Goal: Use online tool/utility

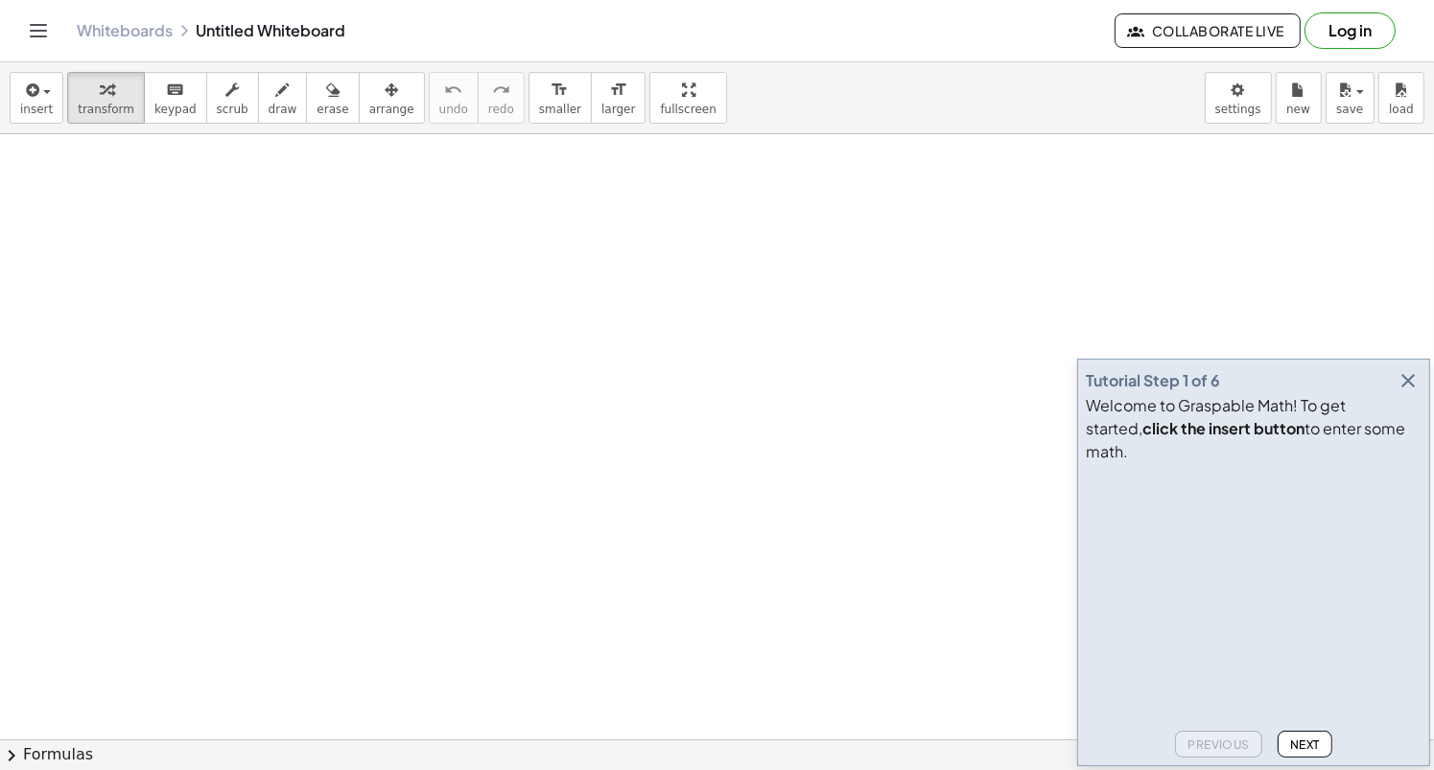
click at [1417, 392] on icon "button" at bounding box center [1408, 380] width 23 height 23
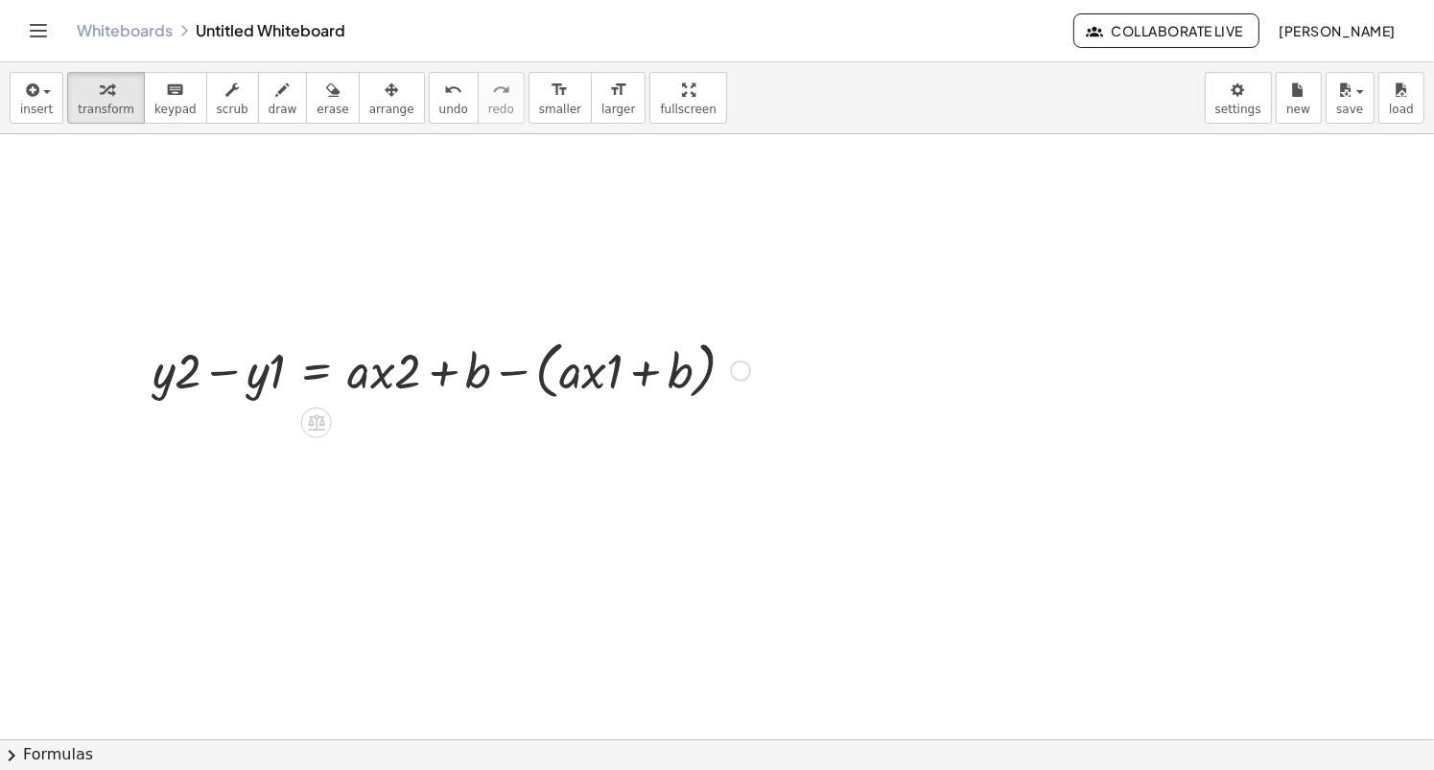
click at [540, 371] on div at bounding box center [451, 369] width 617 height 73
click at [540, 371] on div at bounding box center [428, 369] width 570 height 65
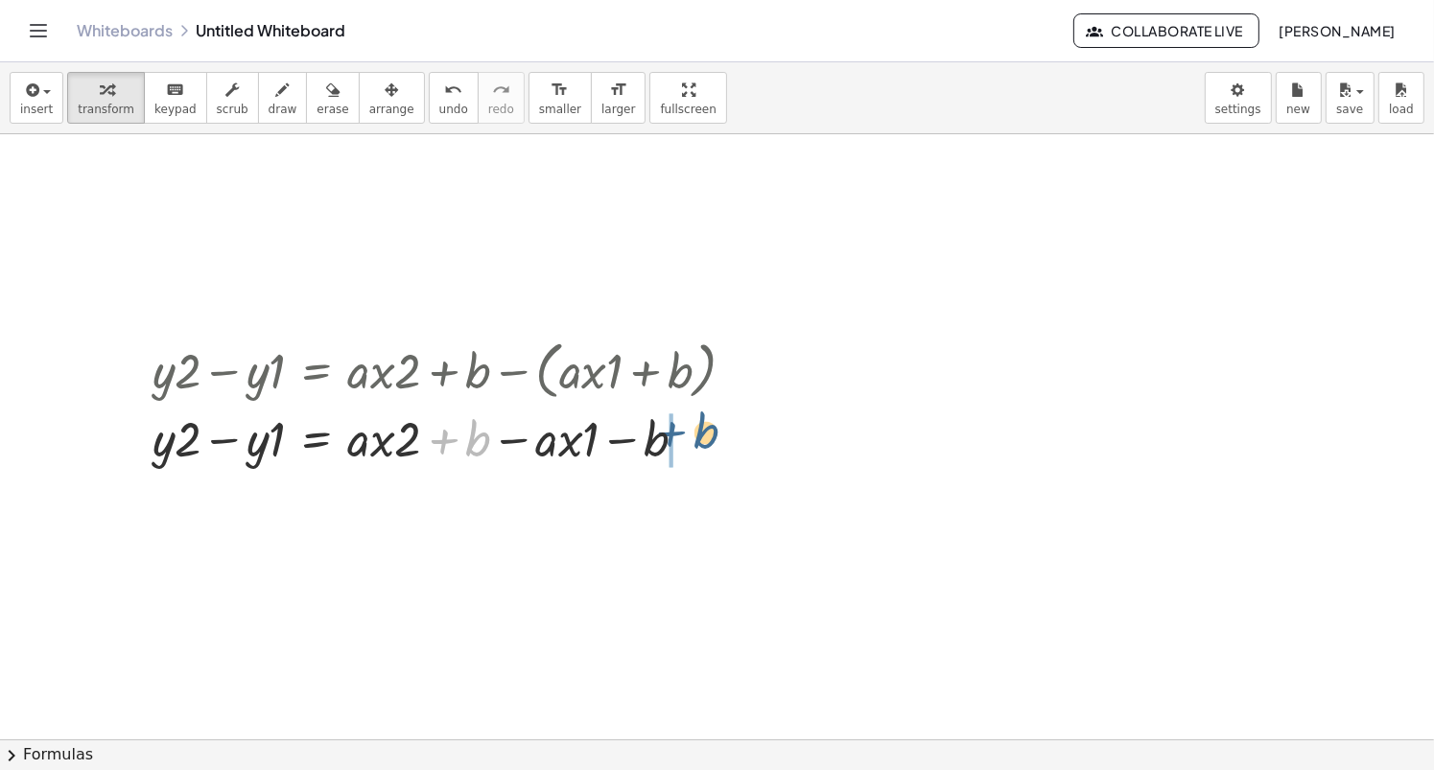
drag, startPoint x: 446, startPoint y: 440, endPoint x: 675, endPoint y: 433, distance: 228.5
click at [675, 433] on div at bounding box center [451, 437] width 617 height 65
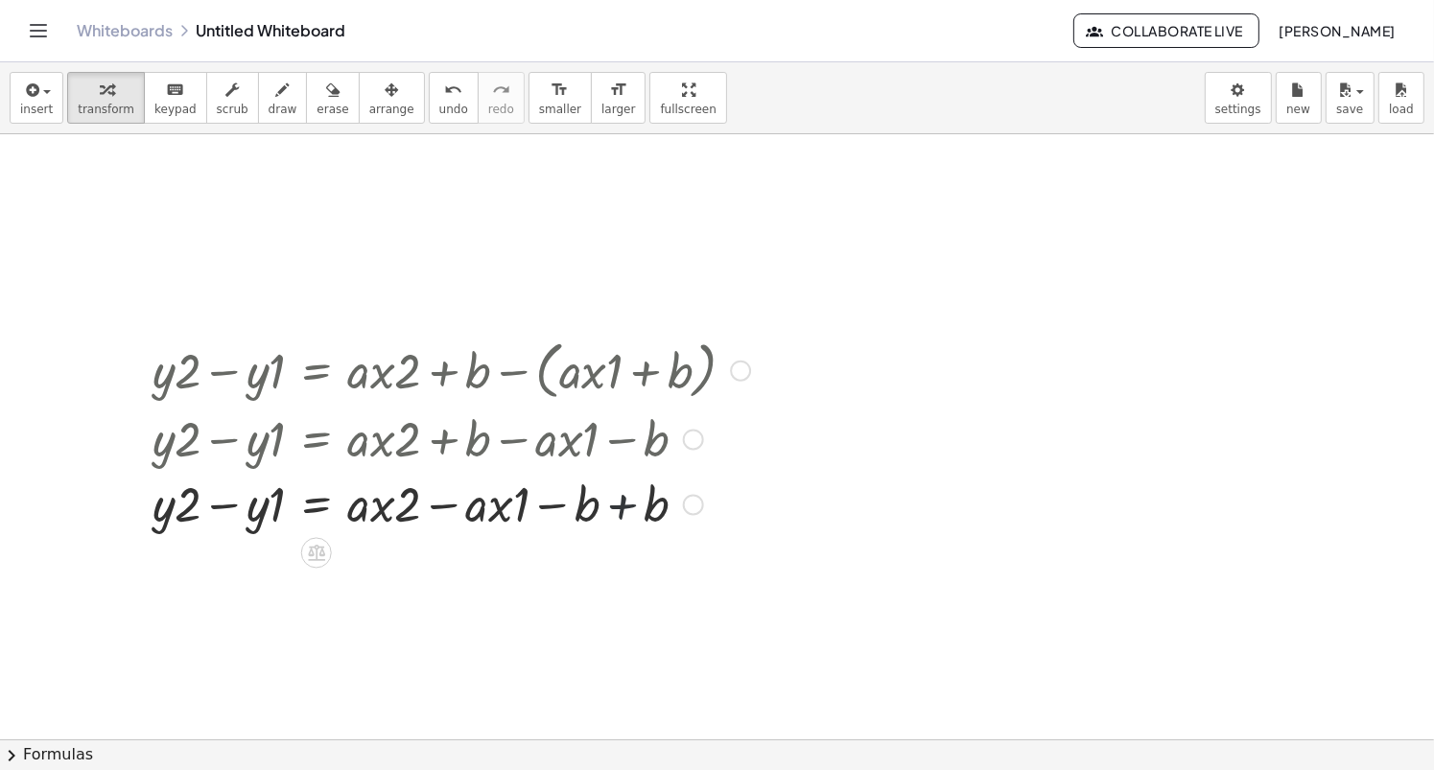
click at [618, 517] on div at bounding box center [451, 502] width 617 height 65
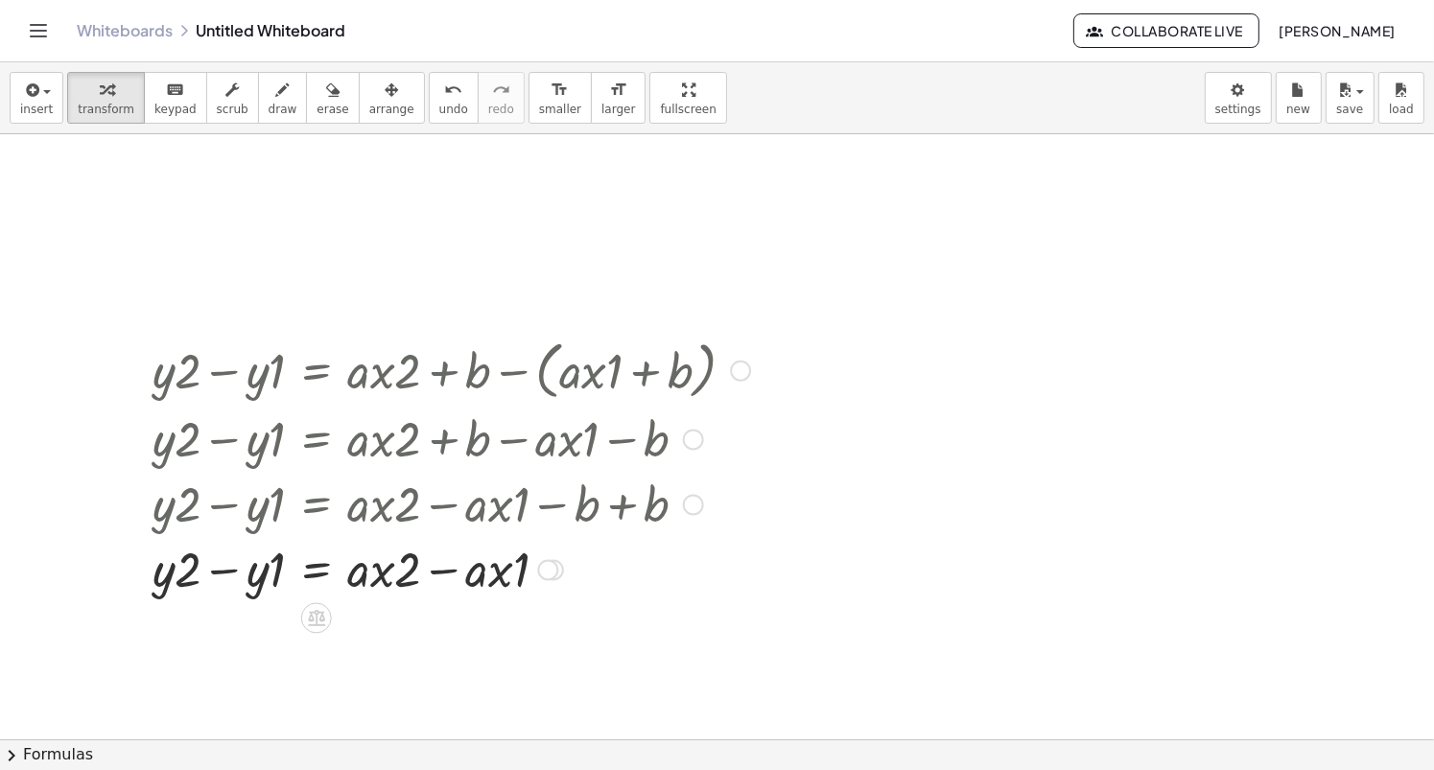
click at [444, 567] on div at bounding box center [451, 567] width 617 height 65
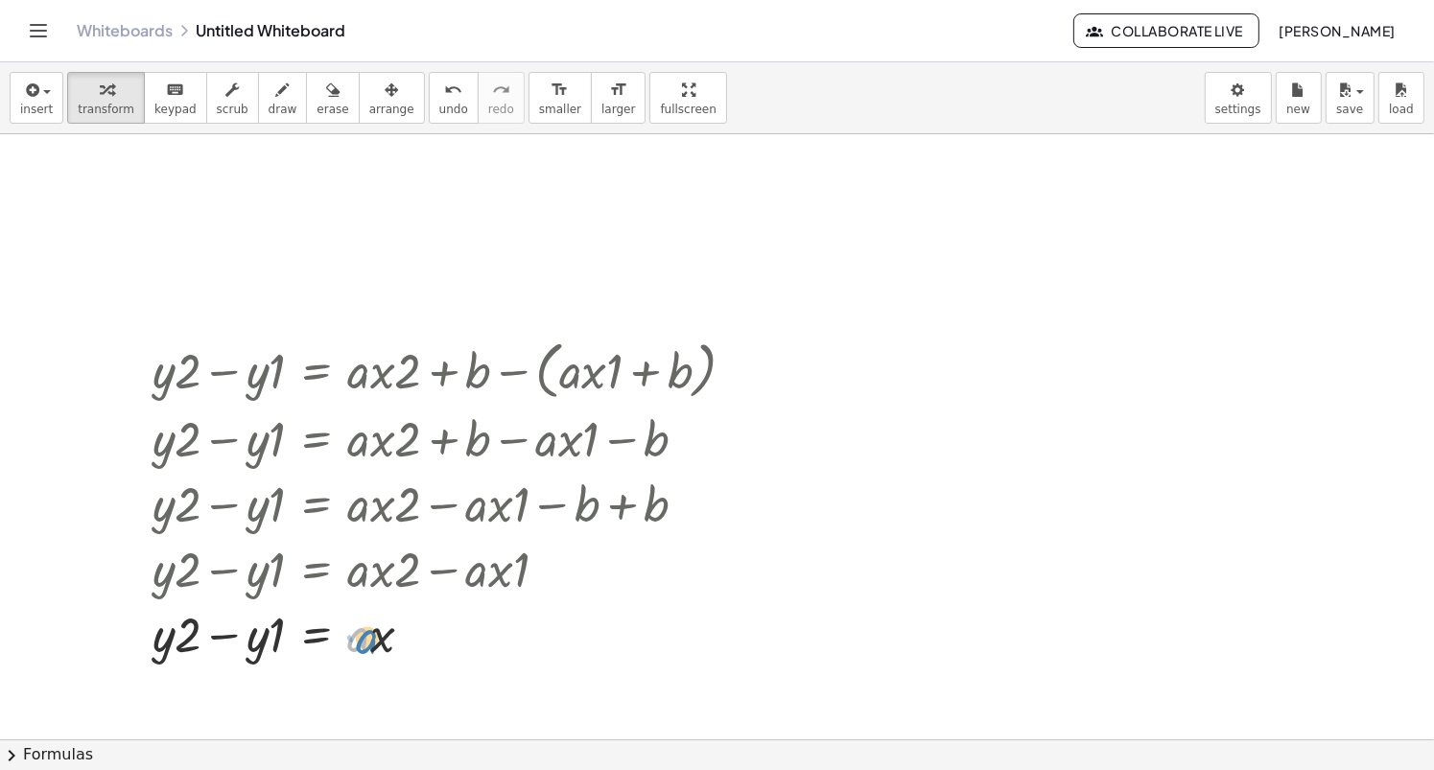
drag, startPoint x: 361, startPoint y: 636, endPoint x: 372, endPoint y: 638, distance: 11.7
click at [372, 638] on div at bounding box center [451, 633] width 617 height 65
drag, startPoint x: 172, startPoint y: 637, endPoint x: 444, endPoint y: 631, distance: 272.6
click at [444, 631] on div at bounding box center [451, 633] width 617 height 65
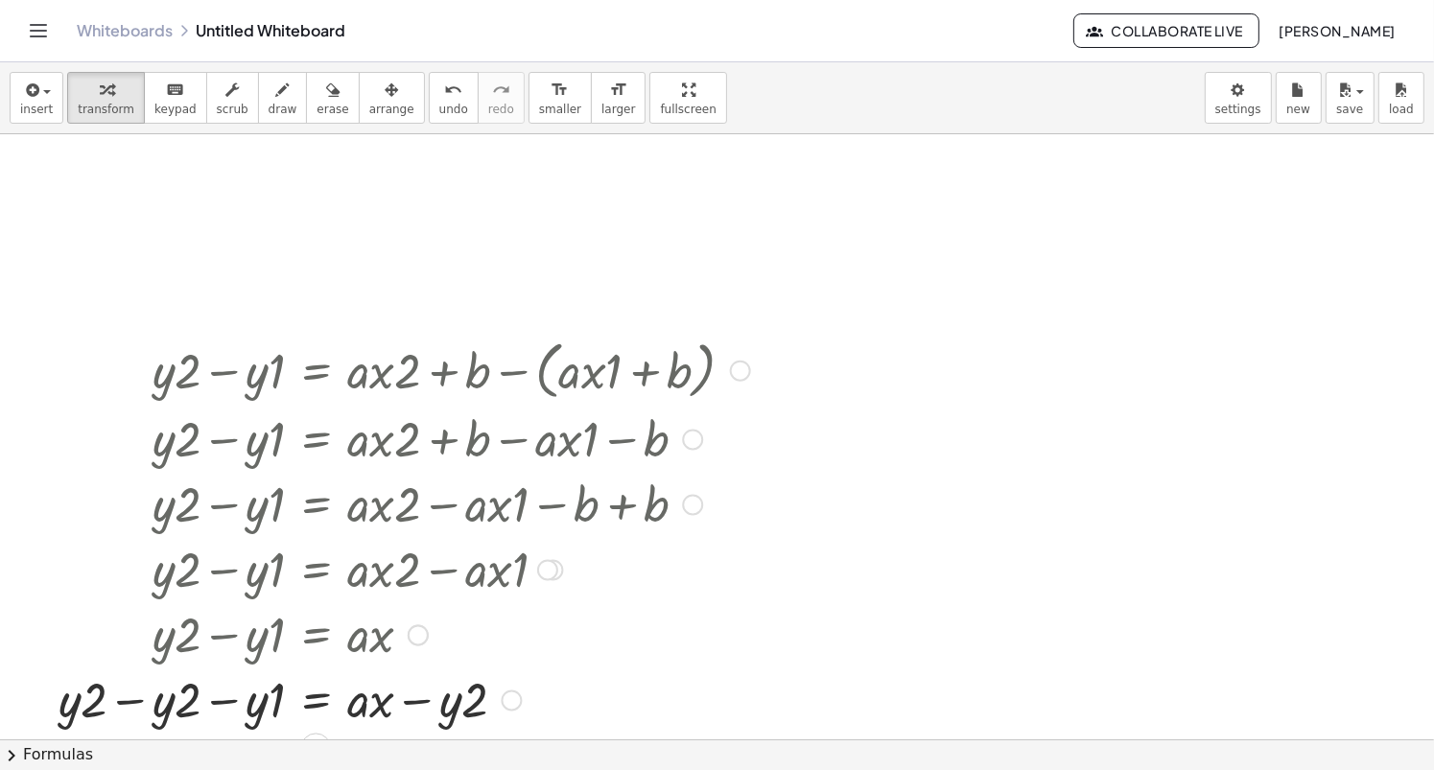
click at [138, 708] on div at bounding box center [404, 698] width 711 height 65
drag, startPoint x: 360, startPoint y: 705, endPoint x: 175, endPoint y: 697, distance: 185.4
click at [175, 697] on div at bounding box center [451, 698] width 617 height 65
click at [401, 707] on div at bounding box center [430, 698] width 660 height 65
click at [224, 713] on div at bounding box center [430, 698] width 660 height 65
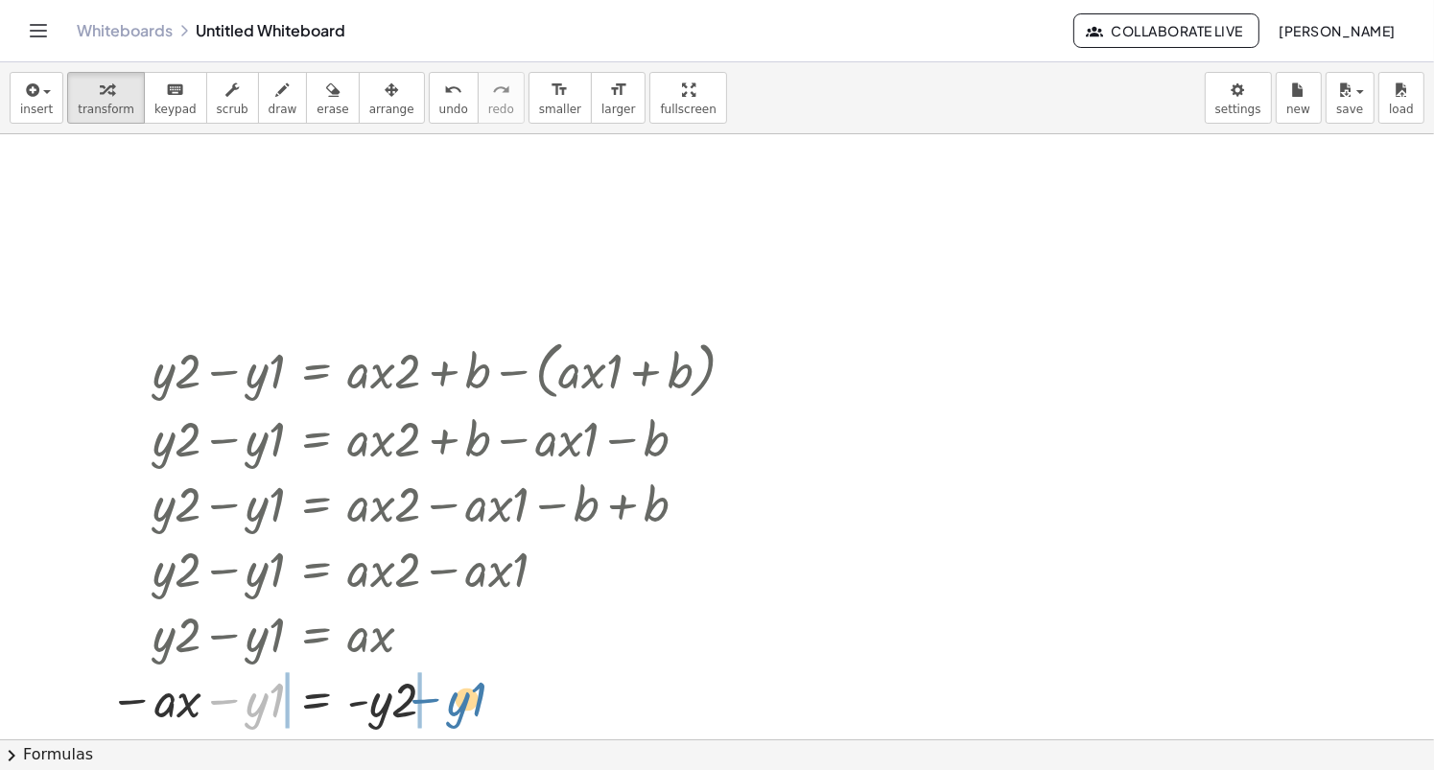
drag, startPoint x: 234, startPoint y: 699, endPoint x: 437, endPoint y: 697, distance: 202.5
click at [437, 697] on div at bounding box center [430, 698] width 660 height 65
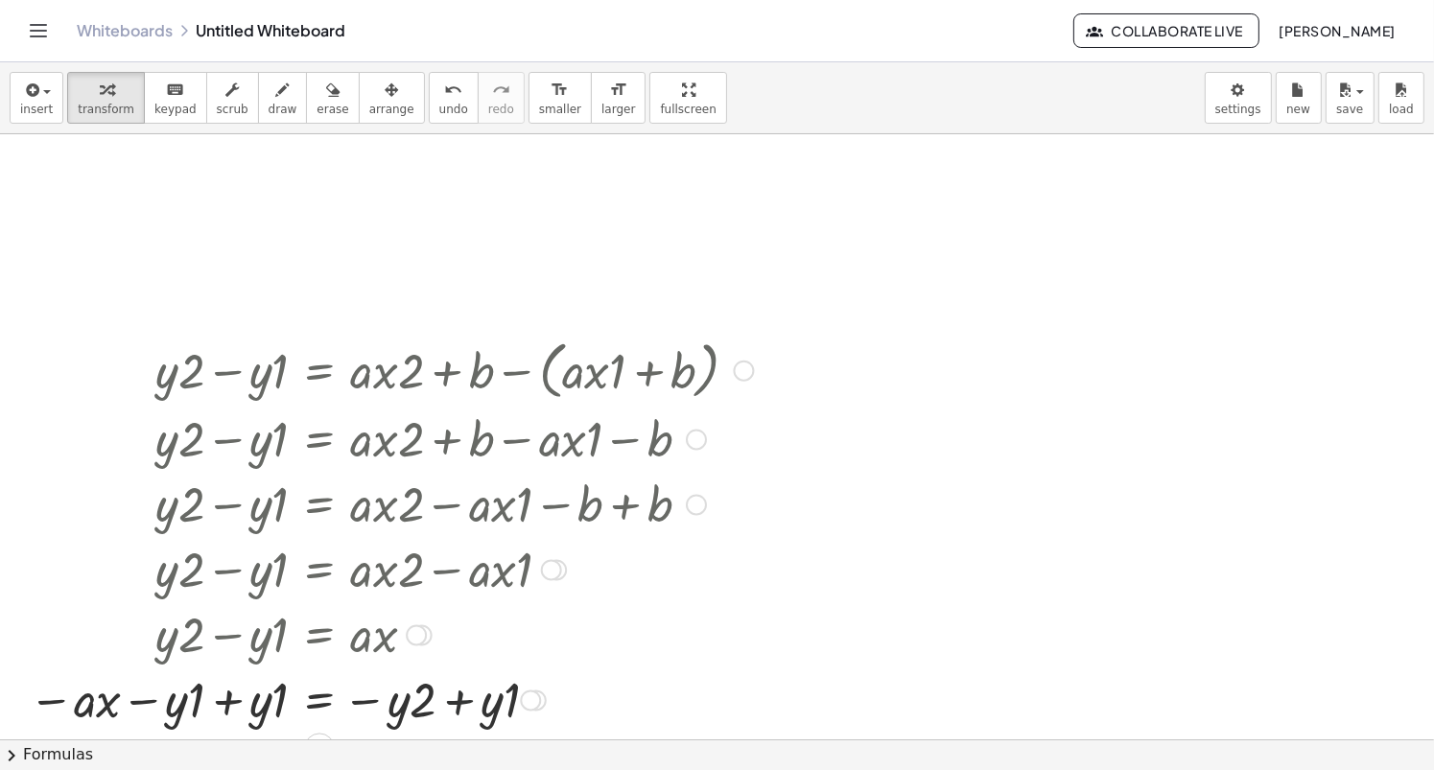
click at [468, 698] on div at bounding box center [391, 698] width 745 height 65
click at [218, 702] on div at bounding box center [391, 698] width 745 height 65
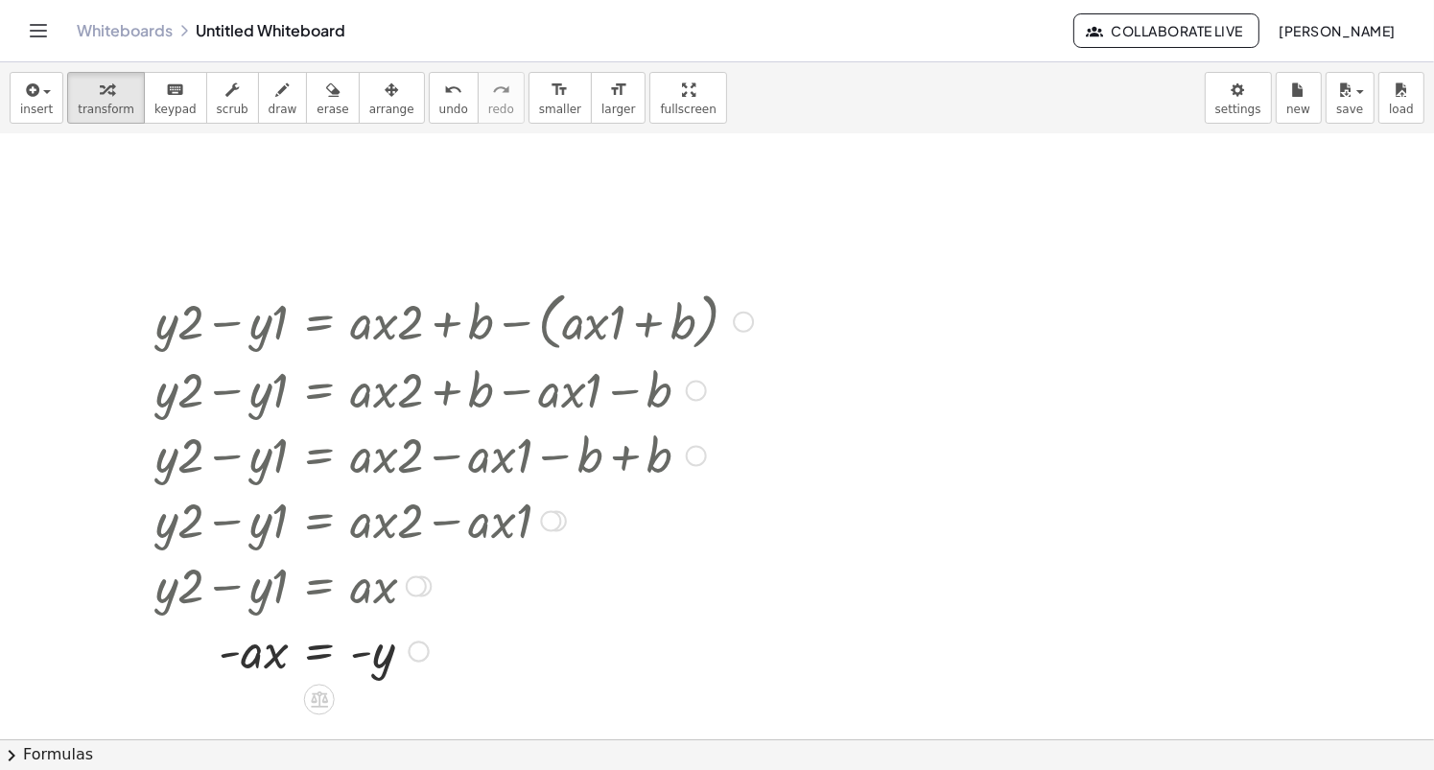
scroll to position [50, 0]
